Goal: Check status: Check status

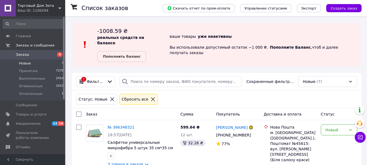
click at [24, 53] on span "Заказы" at bounding box center [22, 54] width 13 height 5
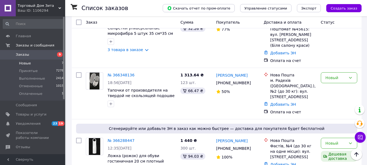
scroll to position [82, 0]
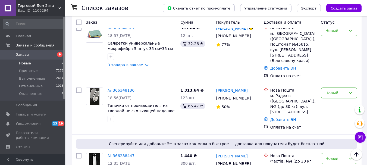
click at [32, 65] on li "Новые 7" at bounding box center [33, 64] width 67 height 8
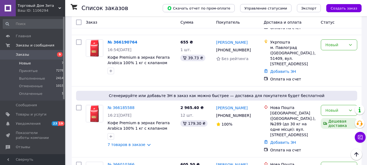
scroll to position [326, 0]
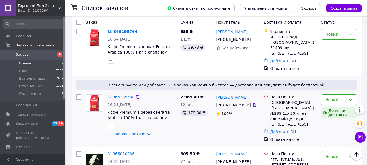
click at [122, 95] on link "№ 366185588" at bounding box center [121, 97] width 27 height 4
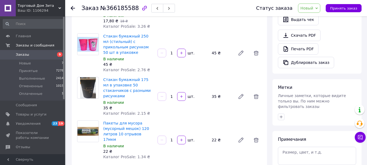
scroll to position [190, 0]
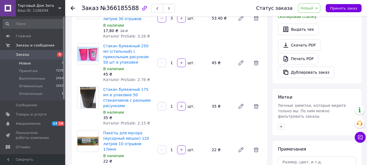
click at [20, 65] on span "Новые" at bounding box center [25, 63] width 12 height 5
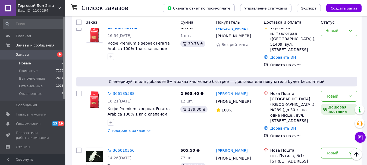
scroll to position [332, 0]
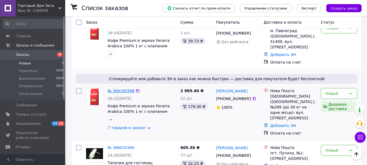
click at [123, 89] on link "№ 366185588" at bounding box center [121, 91] width 27 height 4
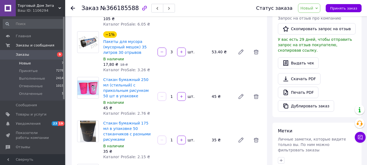
scroll to position [109, 0]
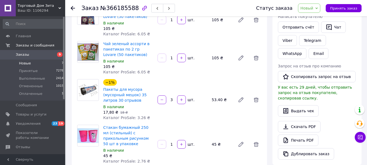
click at [25, 63] on span "Новые" at bounding box center [25, 63] width 12 height 5
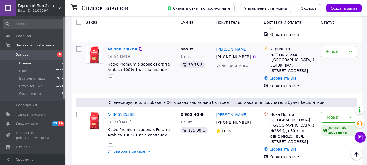
scroll to position [326, 0]
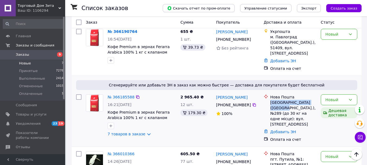
drag, startPoint x: 270, startPoint y: 76, endPoint x: 311, endPoint y: 74, distance: 40.2
click at [317, 94] on div "Нова Пошта Київ ([GEOGRAPHIC_DATA].), №289 (до 30 кг на одне місце): вул. [STRE…" at bounding box center [293, 110] width 48 height 33
copy div "[GEOGRAPHIC_DATA] ([GEOGRAPHIC_DATA].), №289"
drag, startPoint x: 255, startPoint y: 71, endPoint x: 217, endPoint y: 70, distance: 38.3
click at [217, 94] on div "[PERSON_NAME]" at bounding box center [238, 97] width 44 height 7
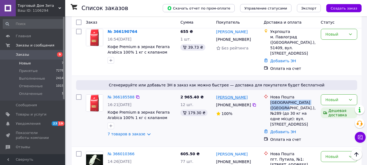
copy link "[PERSON_NAME]"
drag, startPoint x: 248, startPoint y: 79, endPoint x: 223, endPoint y: 78, distance: 25.0
click at [223, 101] on div "[PHONE_NUMBER]" at bounding box center [233, 105] width 37 height 8
copy div "0 67 306 73 59"
click at [120, 95] on link "№ 366185588" at bounding box center [121, 97] width 27 height 4
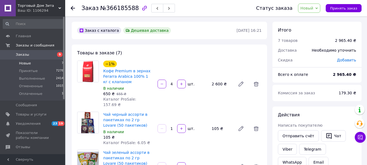
click at [29, 61] on span "Новые" at bounding box center [25, 63] width 12 height 5
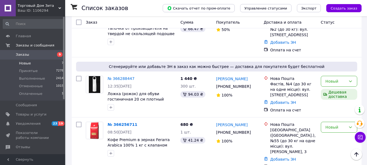
scroll to position [163, 0]
